Goal: Information Seeking & Learning: Learn about a topic

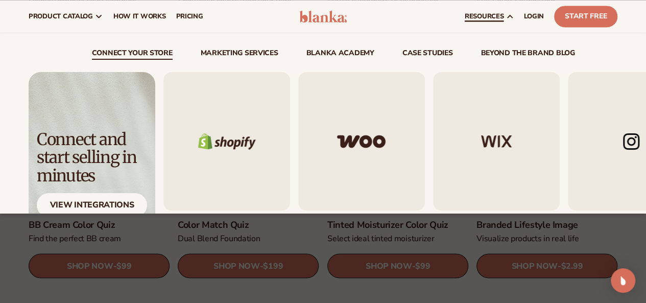
scroll to position [604, 0]
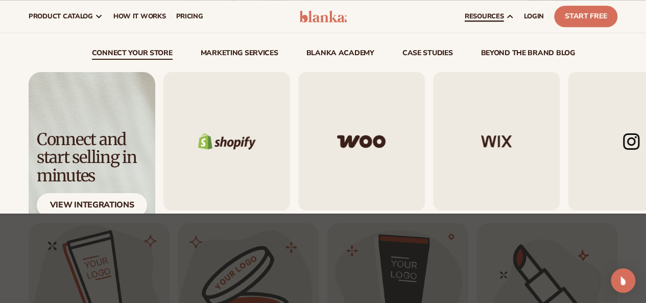
click at [122, 52] on link "connect your store" at bounding box center [132, 55] width 81 height 10
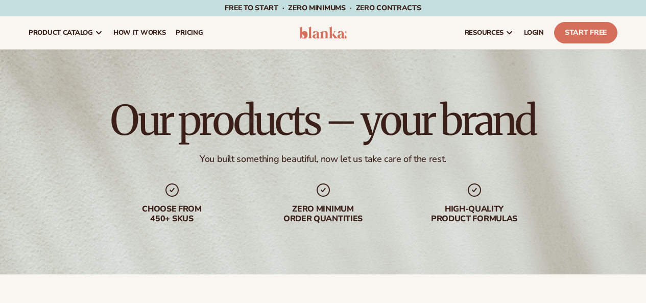
scroll to position [306, 0]
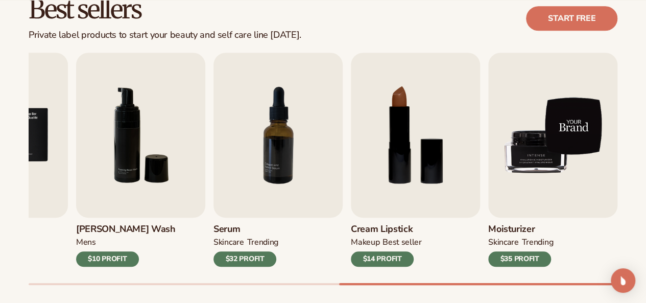
click at [553, 149] on img "9 / 9" at bounding box center [552, 135] width 129 height 165
click at [551, 149] on img "9 / 9" at bounding box center [552, 135] width 129 height 165
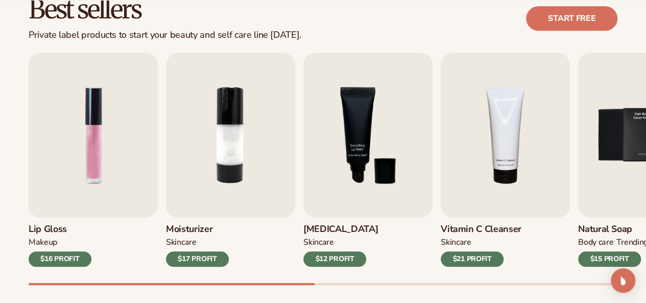
click at [0, 215] on div "Best sellers Private label products to start your beauty and self care line tod…" at bounding box center [323, 151] width 646 height 366
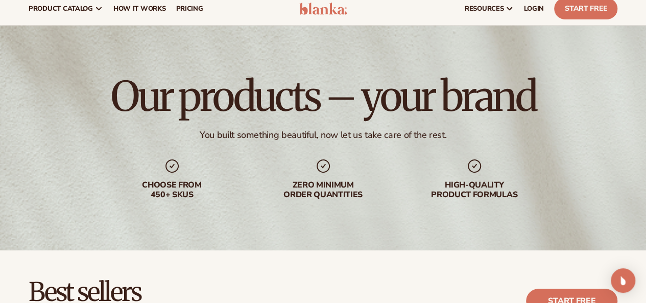
scroll to position [0, 0]
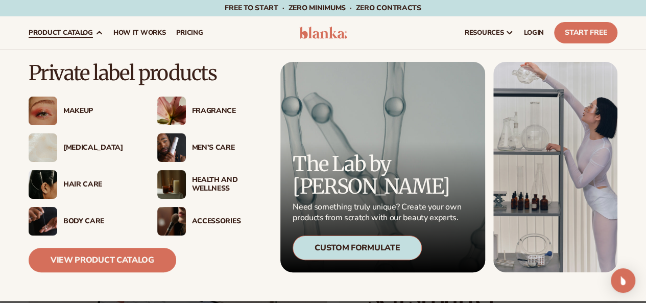
click at [65, 31] on span "product catalog" at bounding box center [61, 33] width 64 height 8
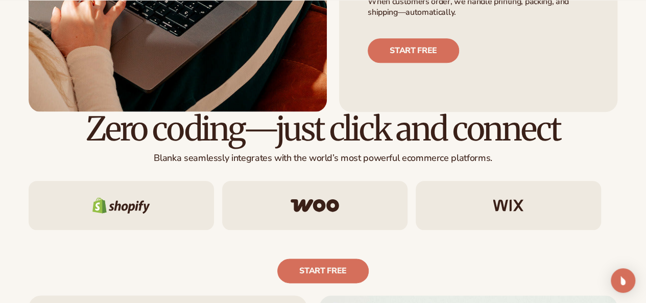
scroll to position [511, 0]
